Goal: Task Accomplishment & Management: Use online tool/utility

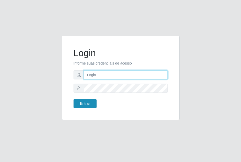
type input "[EMAIL_ADDRESS][DOMAIN_NAME]"
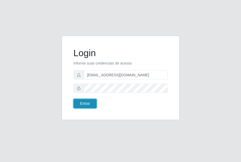
click at [80, 103] on button "Entrar" at bounding box center [84, 103] width 23 height 9
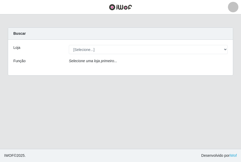
click at [128, 54] on div "Loja [Selecione...] Casa Norte Atacado - Dix-Sept Rosado Função Selecione uma l…" at bounding box center [120, 58] width 225 height 36
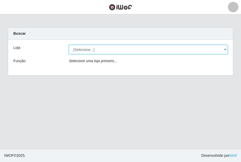
click at [129, 51] on select "[Selecione...] [GEOGRAPHIC_DATA] - [GEOGRAPHIC_DATA]" at bounding box center [148, 49] width 159 height 9
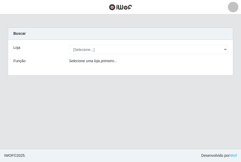
click at [123, 70] on div "Loja [Selecione...] Casa Norte Atacado - Dix-Sept Rosado Função Selecione uma l…" at bounding box center [120, 58] width 225 height 36
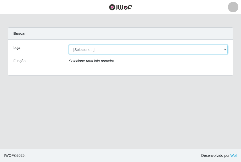
click at [125, 49] on select "[Selecione...] [GEOGRAPHIC_DATA] - [GEOGRAPHIC_DATA]" at bounding box center [148, 49] width 159 height 9
select select "432"
click at [69, 45] on select "[Selecione...] [GEOGRAPHIC_DATA] - [GEOGRAPHIC_DATA]" at bounding box center [148, 49] width 159 height 9
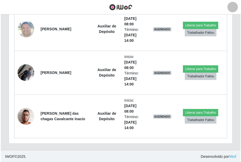
scroll to position [223, 0]
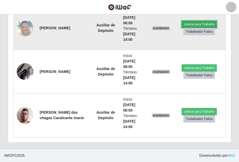
click at [205, 27] on button "Liberar para Trabalho" at bounding box center [199, 24] width 35 height 7
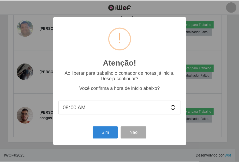
scroll to position [108, 221]
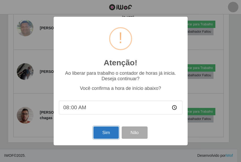
click at [107, 136] on button "Sim" at bounding box center [105, 133] width 25 height 12
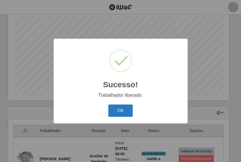
click at [113, 112] on button "OK" at bounding box center [120, 111] width 24 height 12
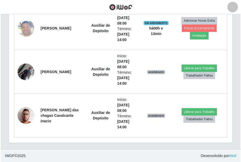
scroll to position [223, 0]
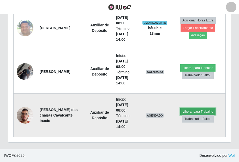
click at [204, 109] on button "Liberar para Trabalho" at bounding box center [198, 111] width 35 height 7
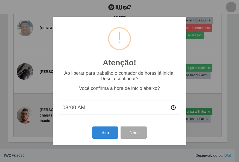
scroll to position [108, 221]
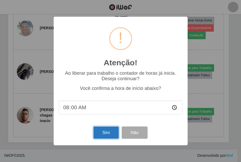
click at [100, 135] on button "Sim" at bounding box center [105, 133] width 25 height 12
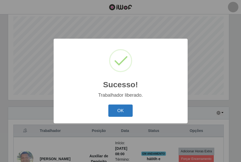
click at [121, 108] on button "OK" at bounding box center [120, 111] width 24 height 12
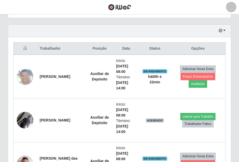
scroll to position [197, 0]
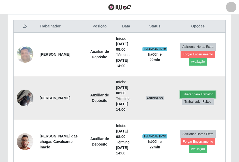
click at [187, 94] on button "Liberar para Trabalho" at bounding box center [198, 94] width 35 height 7
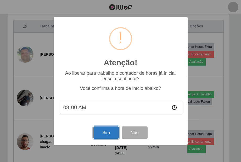
click at [107, 130] on button "Sim" at bounding box center [105, 133] width 25 height 12
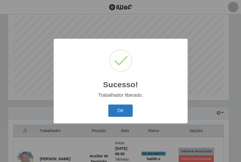
click at [117, 113] on button "OK" at bounding box center [120, 111] width 24 height 12
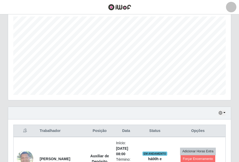
scroll to position [223, 0]
